Goal: Check status: Check status

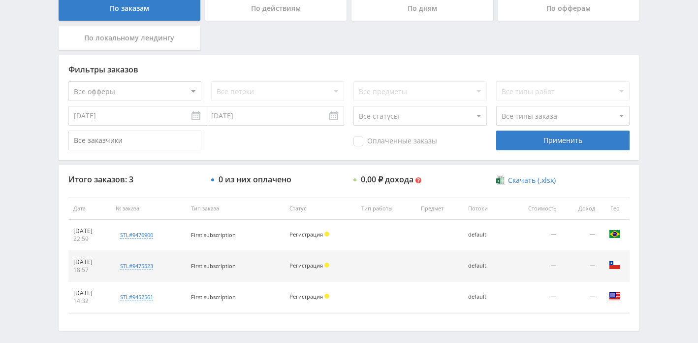
scroll to position [208, 0]
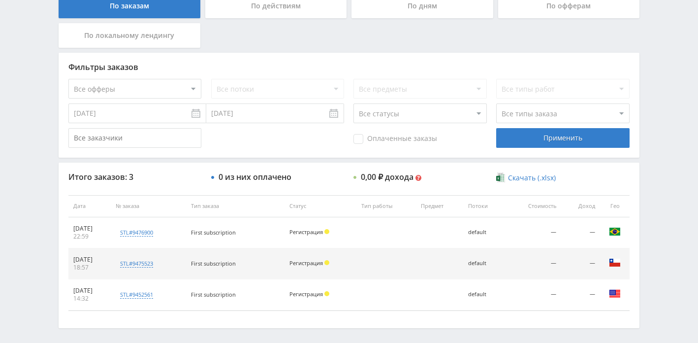
click at [238, 116] on input "[DATE]" at bounding box center [275, 113] width 138 height 20
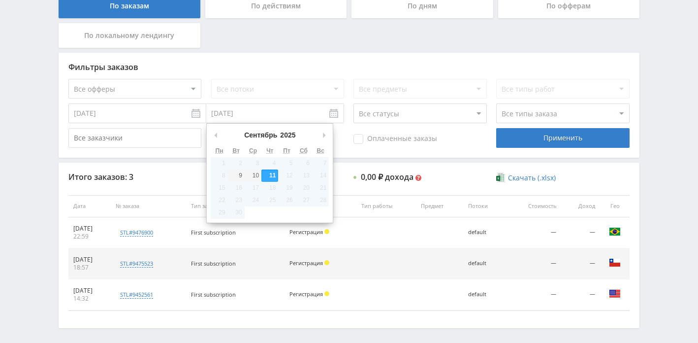
click at [292, 113] on input "[DATE]" at bounding box center [275, 113] width 138 height 20
click at [175, 153] on div "Фильтры заказов Все офферы MyStylus MyStylus - Revshare Кампус AI Studybay Авто…" at bounding box center [349, 105] width 581 height 105
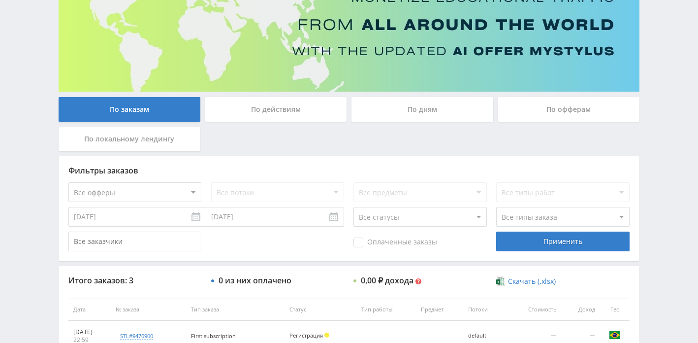
scroll to position [34, 0]
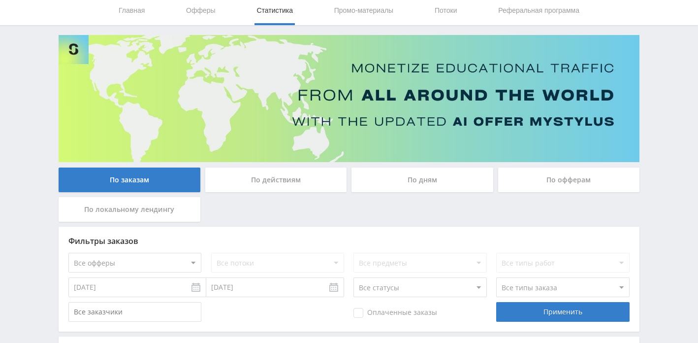
click at [383, 177] on div "По дням" at bounding box center [423, 179] width 142 height 25
click at [0, 0] on input "По дням" at bounding box center [0, 0] width 0 height 0
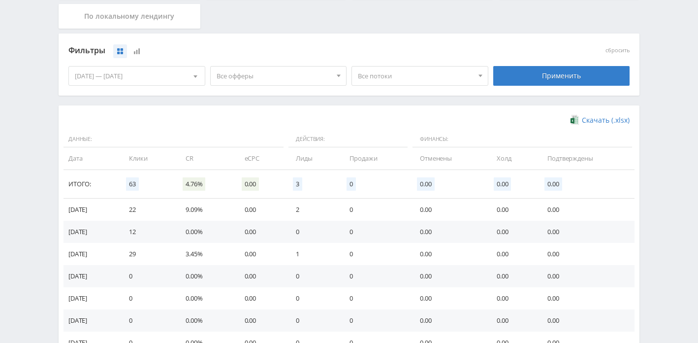
scroll to position [226, 0]
click at [172, 77] on div "[DATE] — [DATE]" at bounding box center [137, 76] width 136 height 19
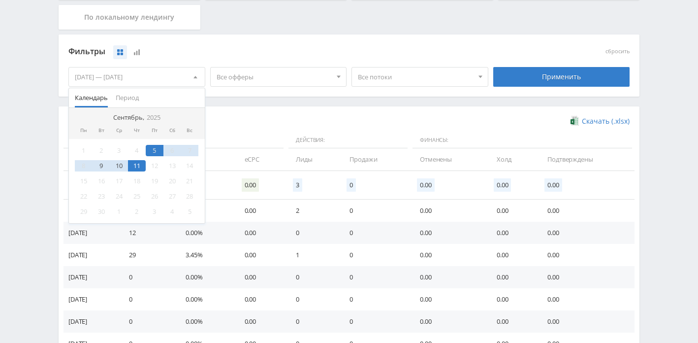
click at [113, 159] on div "1 2 3 4 5 6 7 8 9 10 11 12 13 14 15 16 17 18 19 20 21 22 23 24 25 26 27 28 29 3…" at bounding box center [137, 181] width 136 height 84
click at [105, 163] on div "9" at bounding box center [102, 165] width 18 height 11
click at [136, 165] on div "11" at bounding box center [137, 165] width 18 height 11
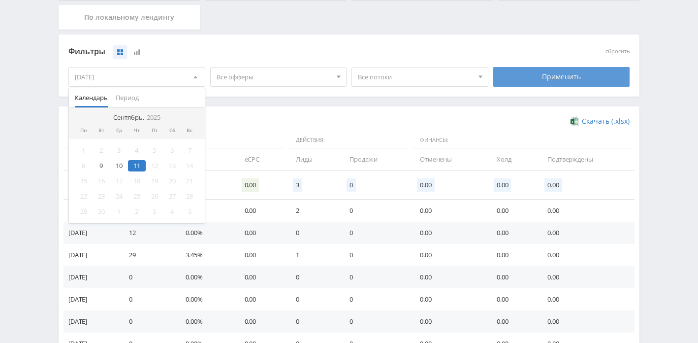
click at [507, 77] on div "Применить" at bounding box center [561, 77] width 137 height 20
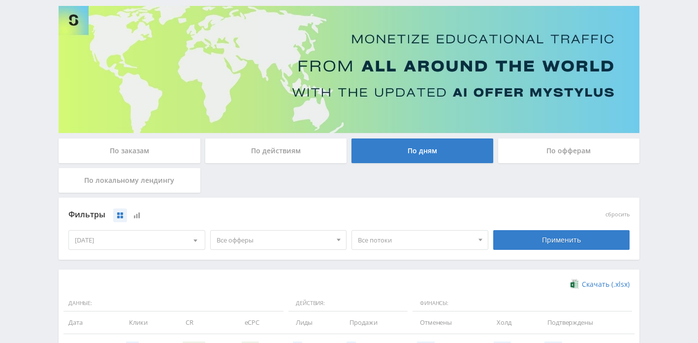
scroll to position [169, 0]
